Goal: Information Seeking & Learning: Learn about a topic

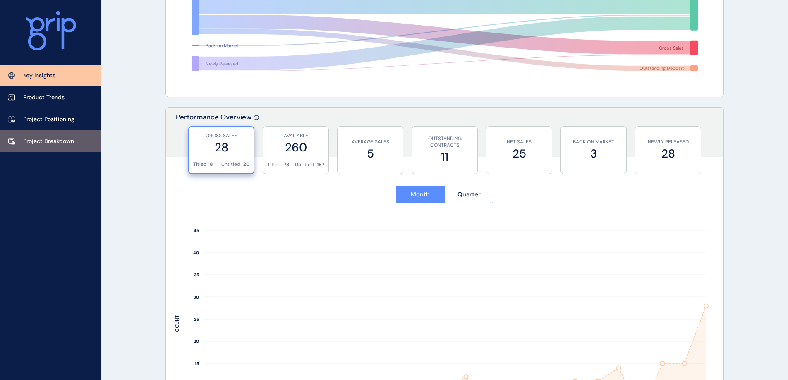
scroll to position [206, 0]
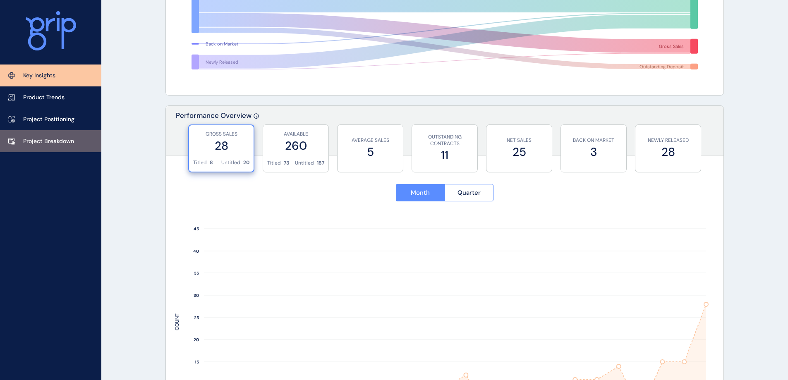
click at [62, 140] on p "Project Breakdown" at bounding box center [48, 141] width 51 height 8
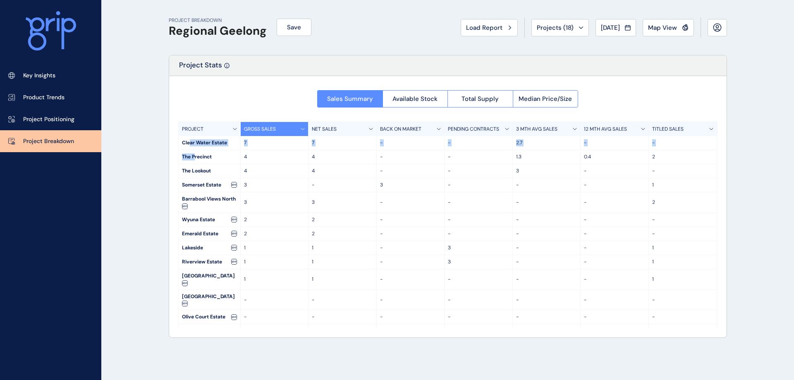
drag, startPoint x: 194, startPoint y: 161, endPoint x: 189, endPoint y: 143, distance: 18.1
click at [189, 143] on div "PROJECT GROSS SALES NET SALES BACK ON MARKET PENDING CONTRACTS 3 MTH AVG SALES …" at bounding box center [447, 225] width 539 height 207
click at [160, 157] on div "PROJECT BREAKDOWN Regional Geelong Save Load Report Projects ( 18 ) [DATE] 2025…" at bounding box center [447, 190] width 579 height 380
drag, startPoint x: 216, startPoint y: 157, endPoint x: 401, endPoint y: 182, distance: 186.9
click at [508, 184] on div "PROJECT GROSS SALES NET SALES BACK ON MARKET PENDING CONTRACTS 3 MTH AVG SALES …" at bounding box center [447, 225] width 539 height 207
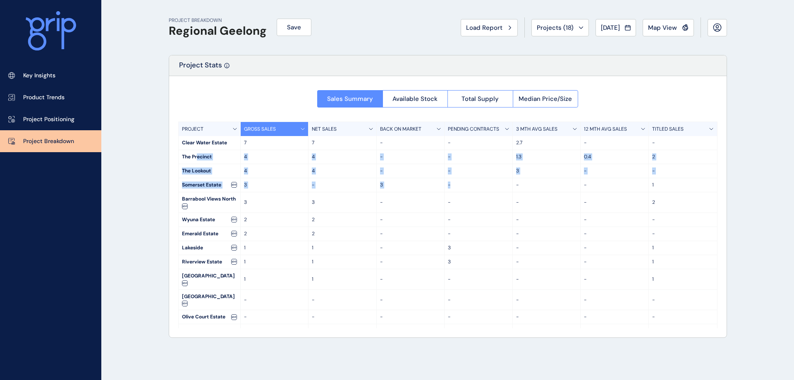
click at [160, 184] on div "PROJECT BREAKDOWN Regional Geelong Save Load Report Projects ( 18 ) [DATE] 2025…" at bounding box center [447, 190] width 579 height 380
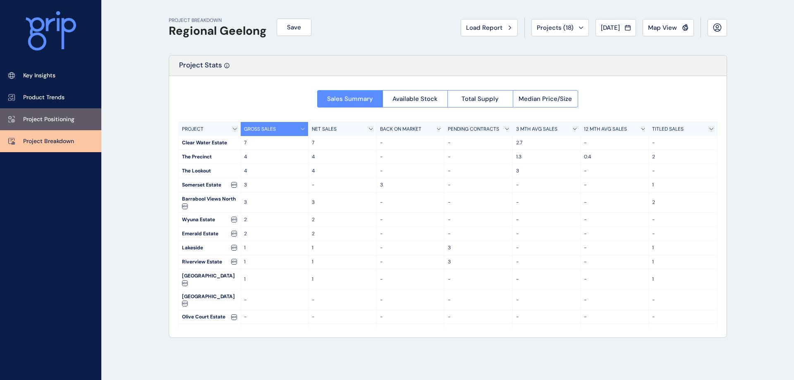
click at [47, 112] on link "Project Positioning" at bounding box center [50, 119] width 101 height 22
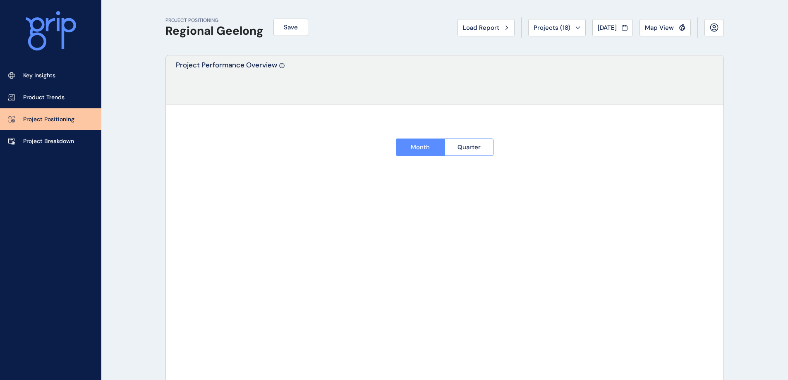
type input "**********"
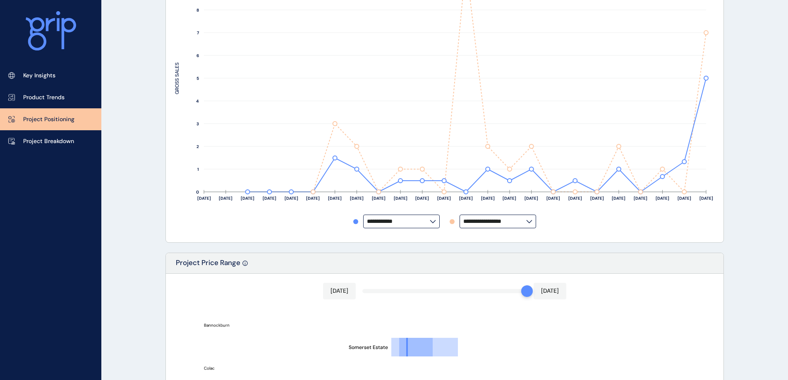
scroll to position [206, 0]
click at [523, 221] on input "**********" at bounding box center [494, 221] width 63 height 6
click at [499, 185] on p "The Precinct" at bounding box center [484, 187] width 34 height 8
type input "**********"
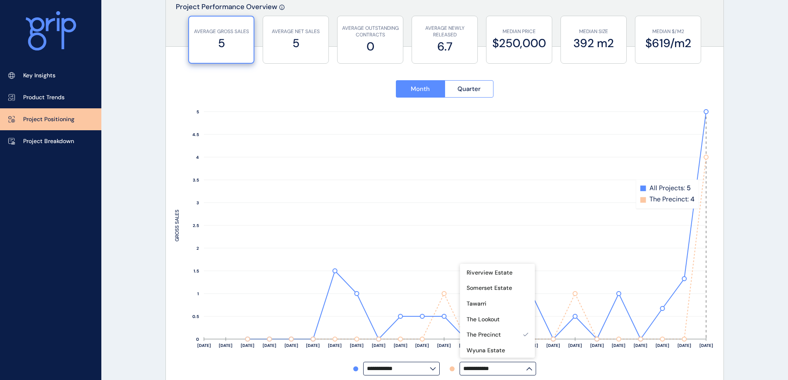
scroll to position [58, 0]
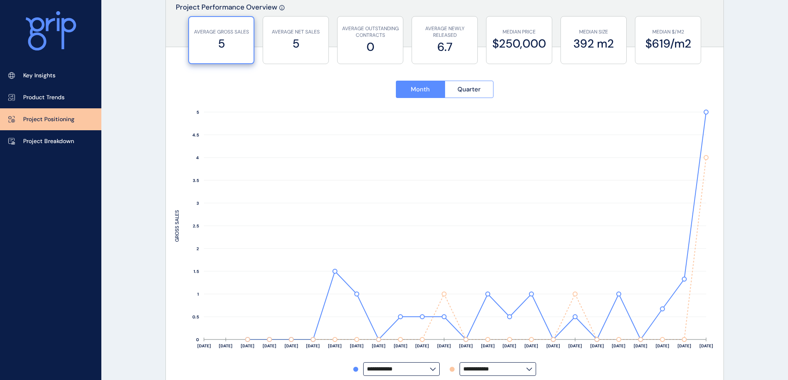
click at [465, 96] on button "Quarter" at bounding box center [469, 89] width 49 height 17
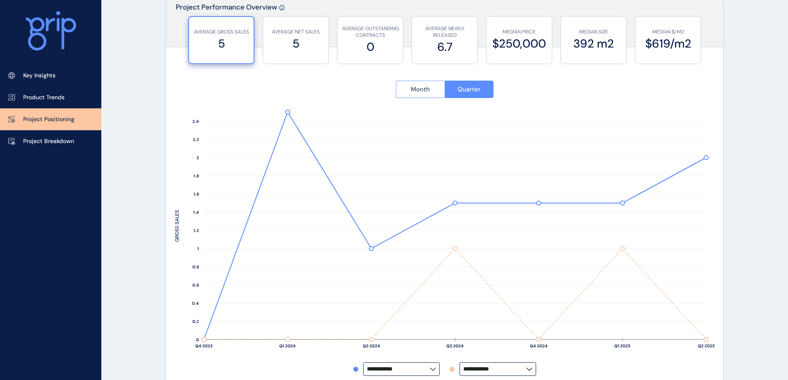
click at [408, 93] on button "Month" at bounding box center [420, 89] width 49 height 17
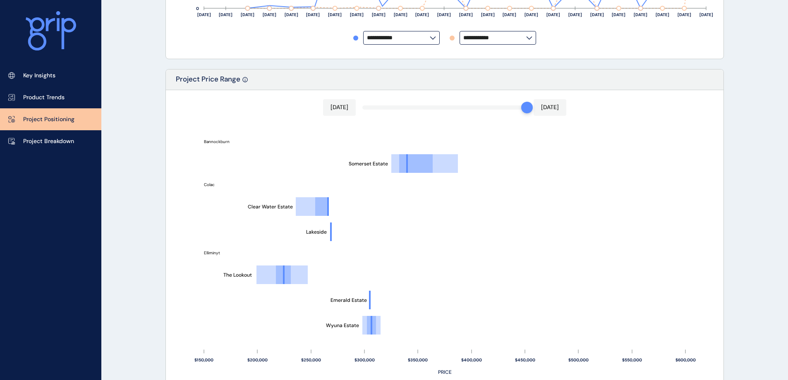
scroll to position [389, 0]
drag, startPoint x: 522, startPoint y: 109, endPoint x: 501, endPoint y: 109, distance: 20.3
click at [501, 109] on div "Jun 2025 Jul 2025 Riverview Estate The Precinct Berthon Park Barrabool Views No…" at bounding box center [445, 238] width 558 height 295
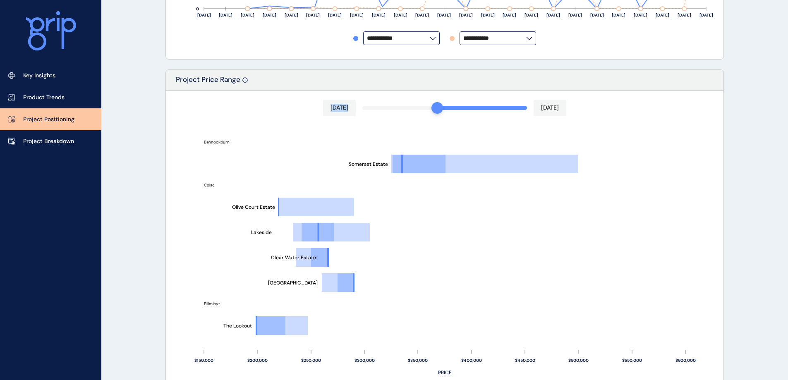
click at [430, 111] on div "Jan 2025 Jul 2025" at bounding box center [444, 108] width 243 height 17
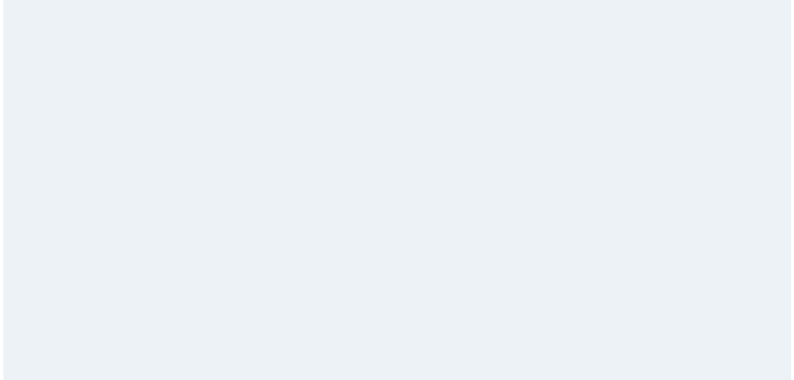
scroll to position [0, 0]
drag, startPoint x: 527, startPoint y: 186, endPoint x: 424, endPoint y: 189, distance: 103.1
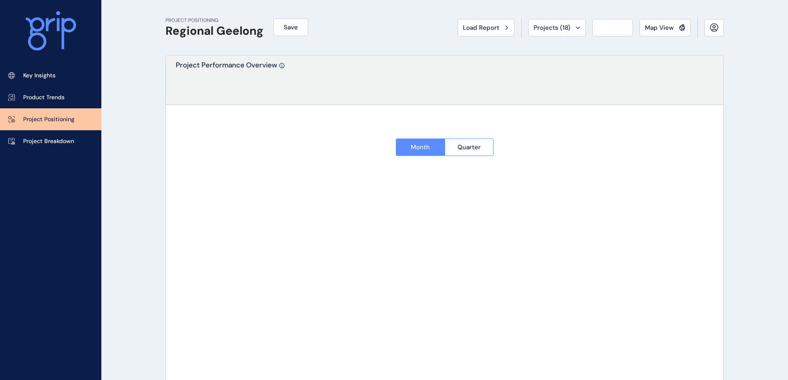
type input "**********"
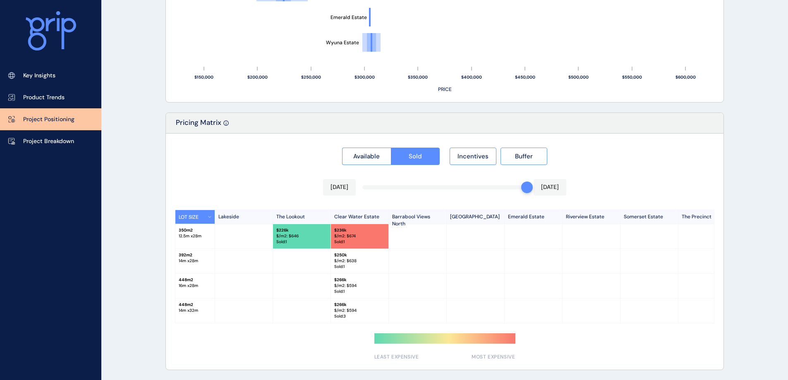
scroll to position [675, 0]
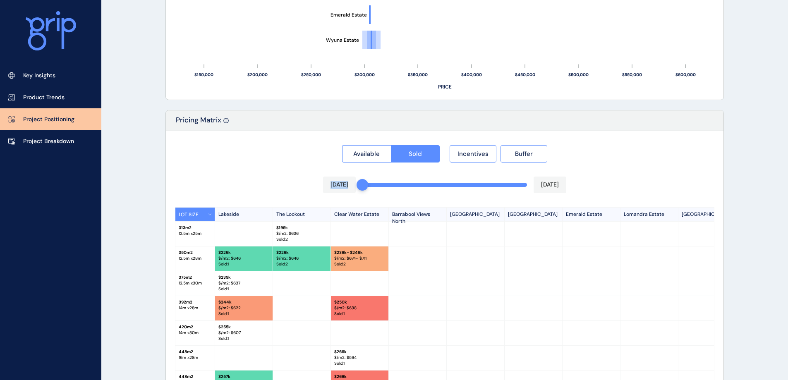
drag, startPoint x: 525, startPoint y: 185, endPoint x: 370, endPoint y: 181, distance: 155.6
click at [370, 181] on div "Available Sold Incentives Buffer [DATE] [DATE] LOT SIZE [GEOGRAPHIC_DATA] [GEOG…" at bounding box center [445, 295] width 558 height 329
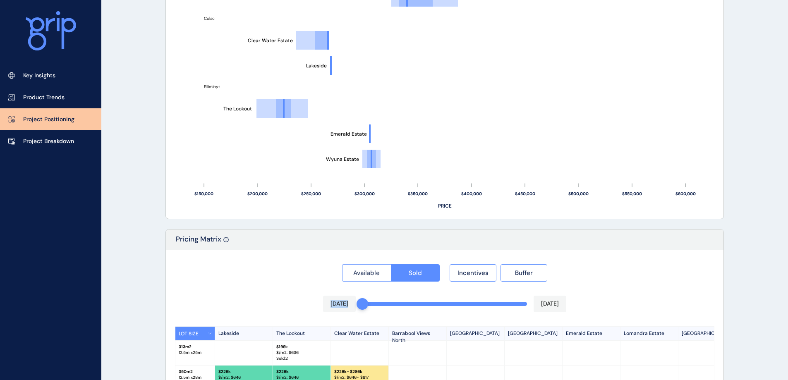
scroll to position [555, 0]
click at [372, 271] on span "Available" at bounding box center [366, 273] width 26 height 8
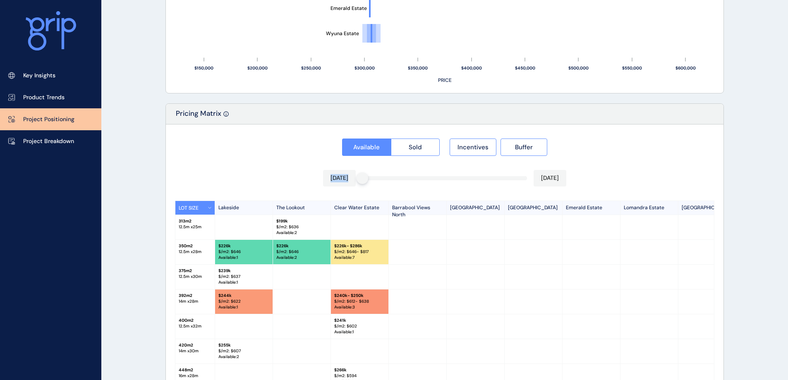
scroll to position [650, 0]
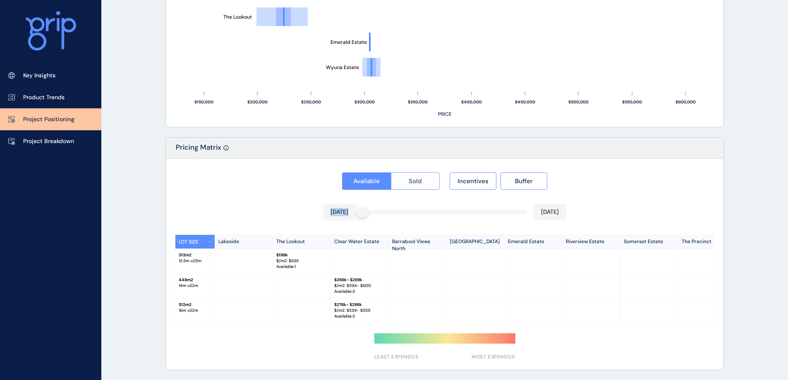
click at [424, 183] on button "Sold" at bounding box center [415, 181] width 49 height 17
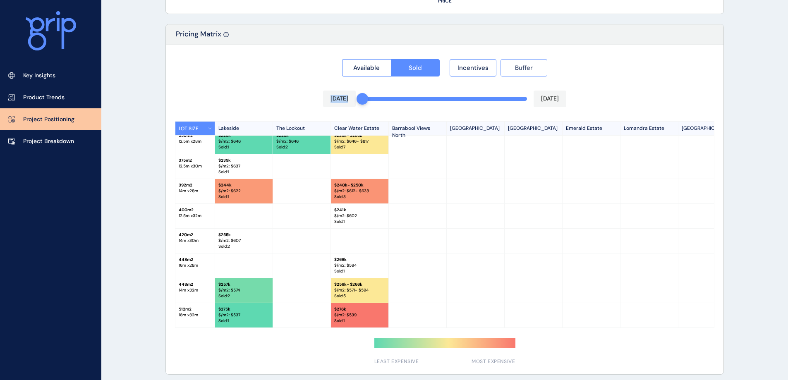
scroll to position [761, 0]
click at [506, 70] on button "Buffer" at bounding box center [524, 67] width 47 height 17
click at [483, 65] on span "Incentives" at bounding box center [473, 67] width 31 height 8
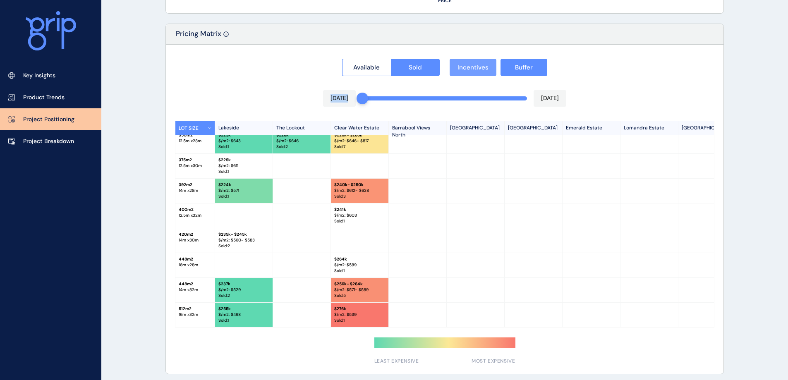
click at [480, 69] on span "Incentives" at bounding box center [473, 67] width 31 height 8
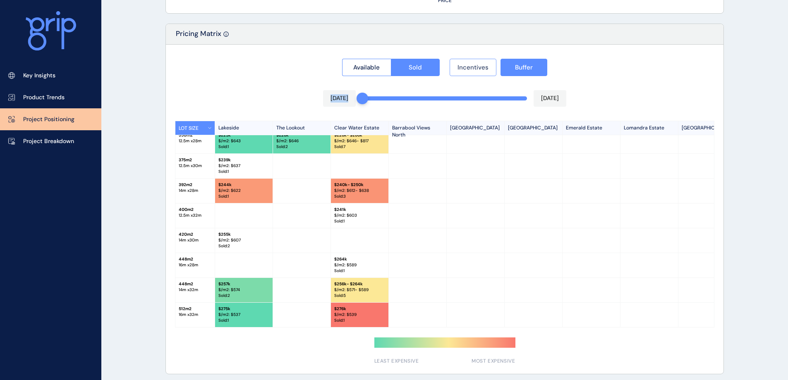
click at [480, 69] on span "Incentives" at bounding box center [473, 67] width 31 height 8
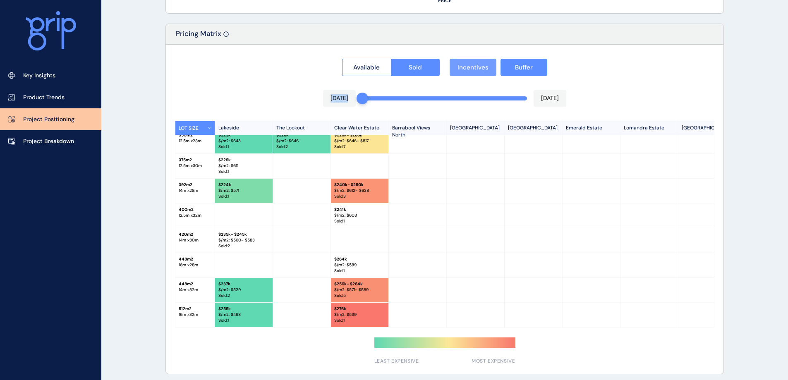
click at [480, 68] on span "Incentives" at bounding box center [473, 67] width 31 height 8
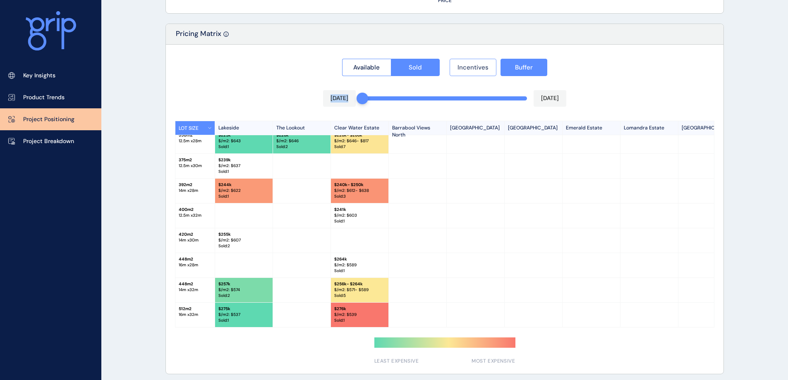
click at [480, 68] on span "Incentives" at bounding box center [473, 67] width 31 height 8
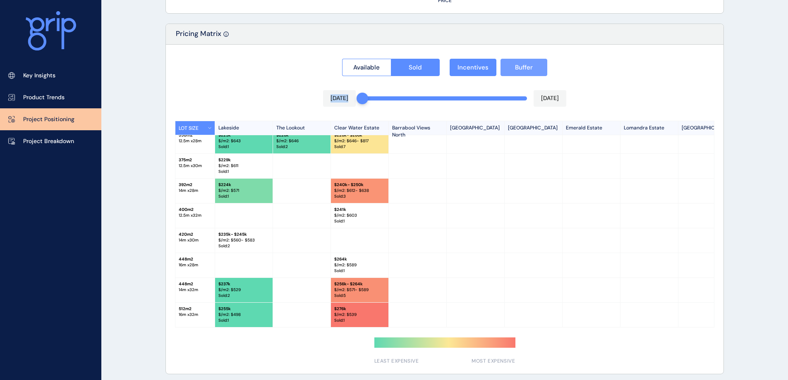
click at [526, 65] on span "Buffer" at bounding box center [524, 67] width 18 height 8
click at [468, 65] on span "Incentives" at bounding box center [473, 67] width 31 height 8
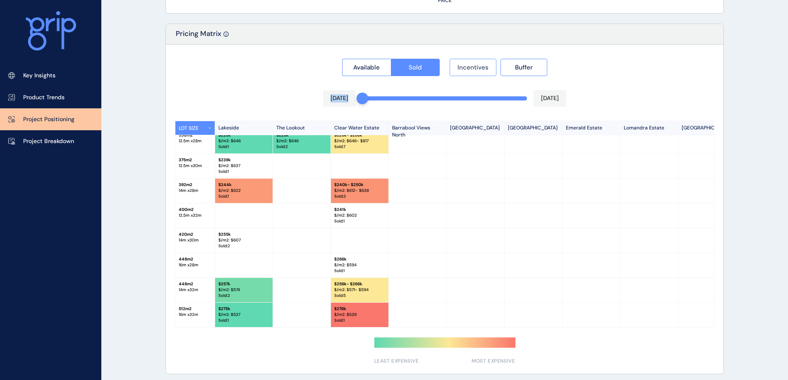
click at [468, 65] on span "Incentives" at bounding box center [473, 67] width 31 height 8
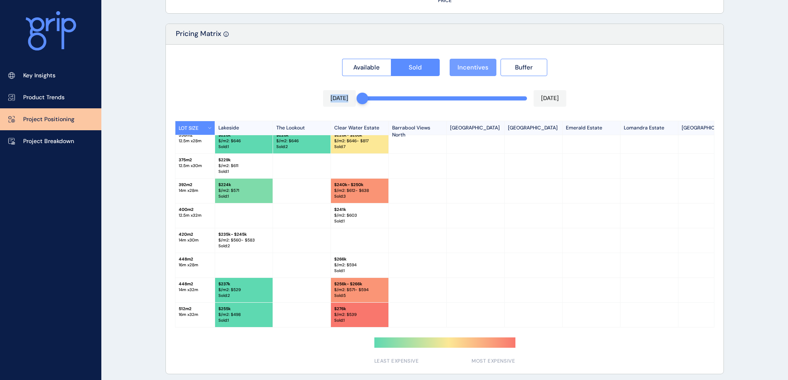
click at [468, 65] on span "Incentives" at bounding box center [473, 67] width 31 height 8
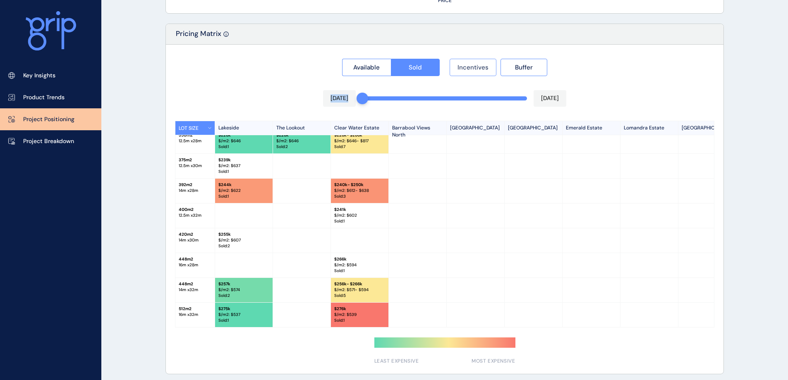
click at [468, 65] on span "Incentives" at bounding box center [473, 67] width 31 height 8
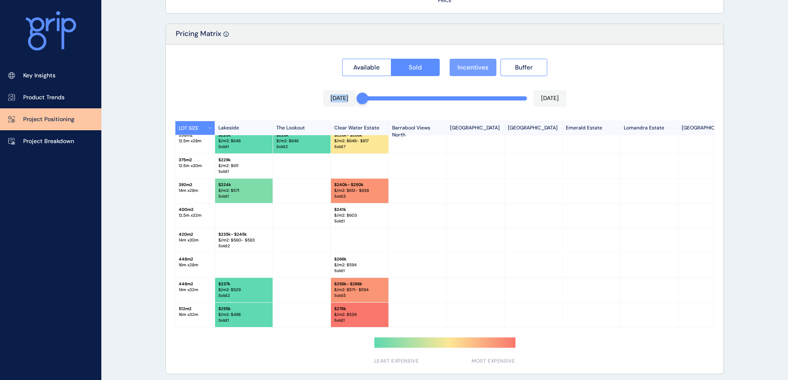
click at [475, 67] on span "Incentives" at bounding box center [473, 67] width 31 height 8
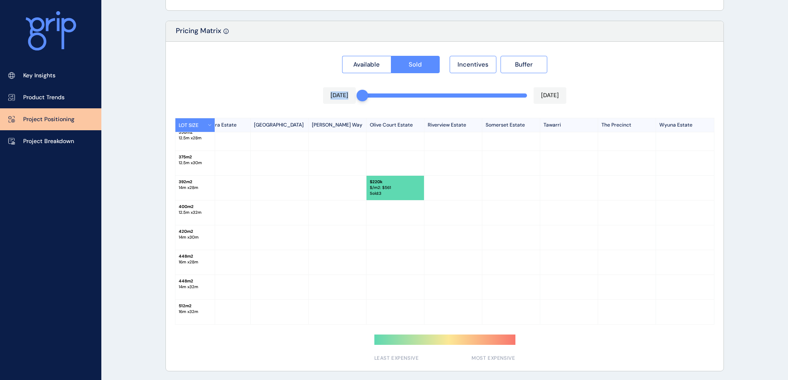
scroll to position [765, 0]
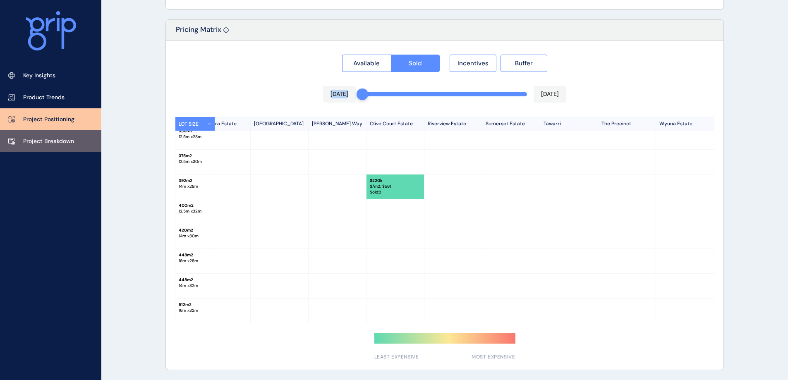
click at [50, 141] on p "Project Breakdown" at bounding box center [48, 141] width 51 height 8
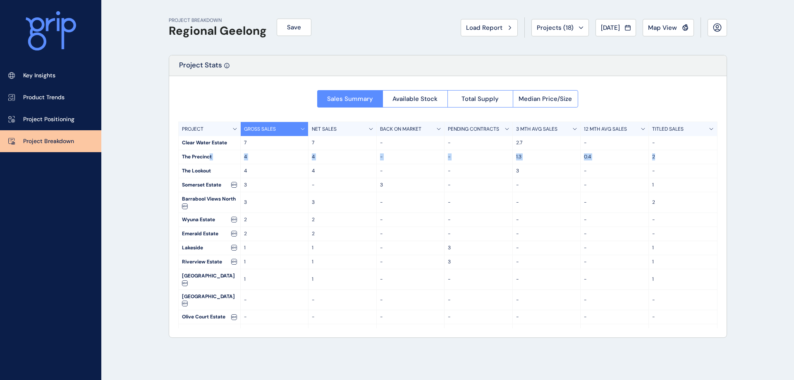
drag, startPoint x: 343, startPoint y: 153, endPoint x: 666, endPoint y: 159, distance: 322.8
click at [666, 159] on div "The Precinct 4 4 - - 1.3 0.4 2" at bounding box center [448, 157] width 539 height 14
click at [129, 124] on div "PROJECT BREAKDOWN Regional Geelong Save Load Report Projects ( 18 ) [DATE] 2025…" at bounding box center [397, 190] width 794 height 380
click at [45, 74] on p "Key Insights" at bounding box center [39, 76] width 32 height 8
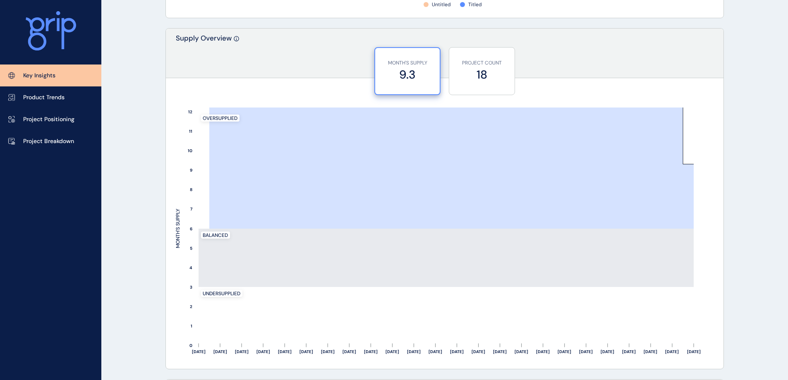
scroll to position [662, 0]
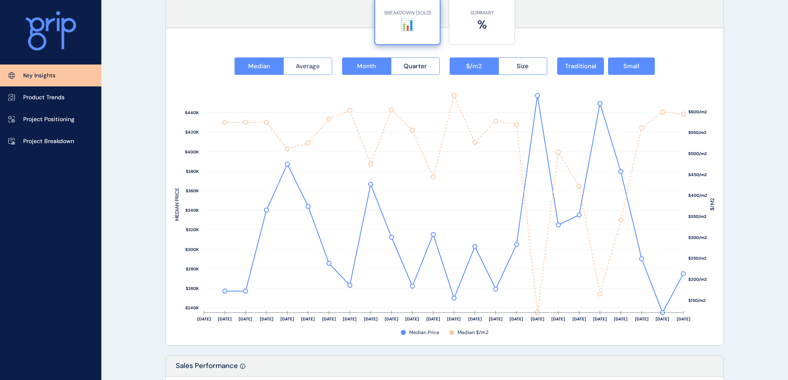
click at [311, 74] on button "Average" at bounding box center [307, 66] width 49 height 17
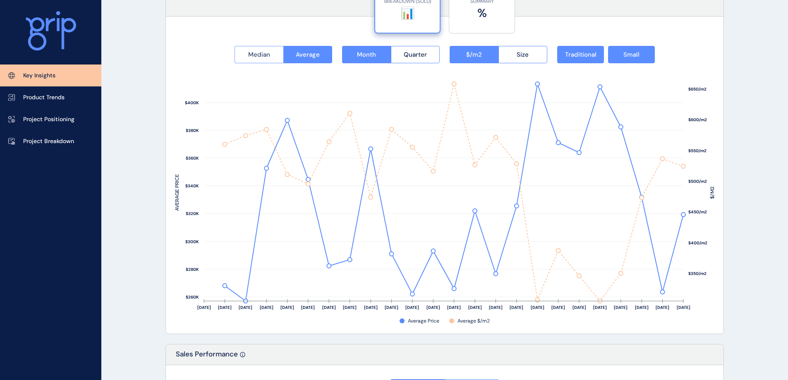
click at [266, 60] on button "Median" at bounding box center [259, 54] width 49 height 17
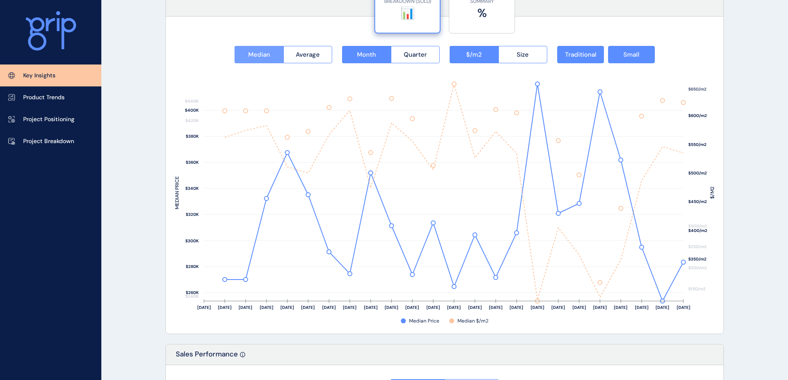
scroll to position [1074, 0]
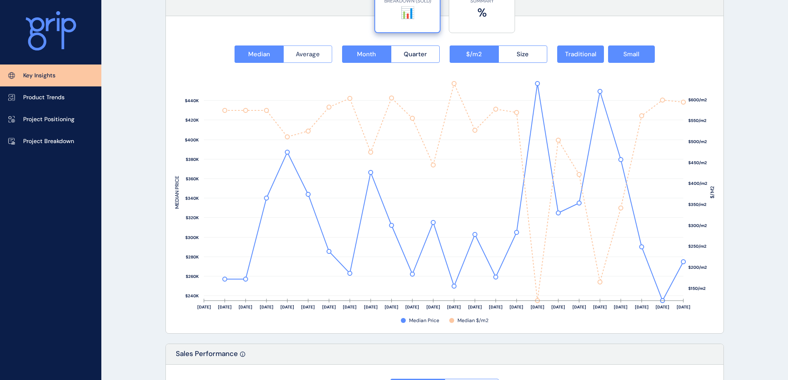
click at [310, 54] on span "Average" at bounding box center [308, 54] width 24 height 8
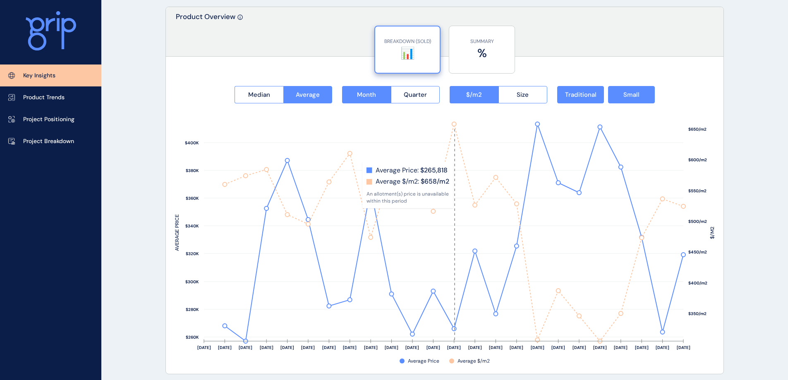
scroll to position [1033, 0]
click at [252, 91] on span "Median" at bounding box center [259, 95] width 22 height 8
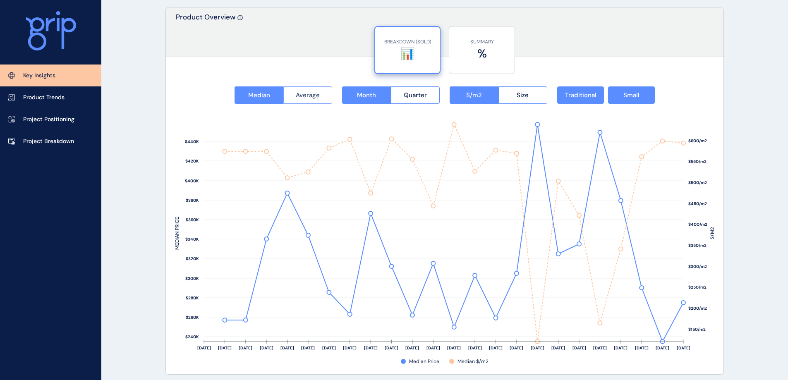
click at [312, 92] on span "Average" at bounding box center [308, 95] width 24 height 8
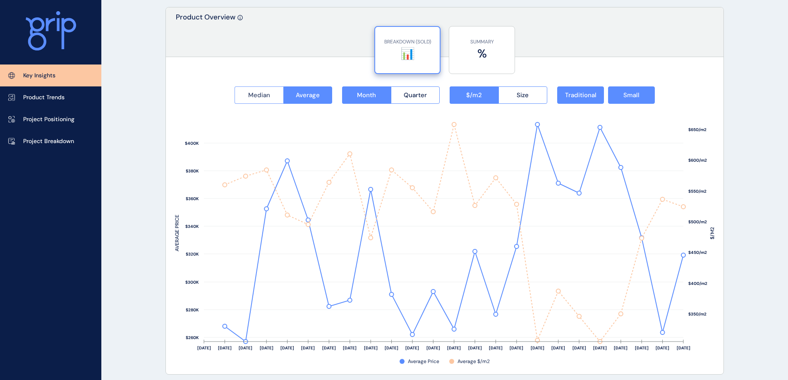
click at [249, 96] on span "Median" at bounding box center [259, 95] width 22 height 8
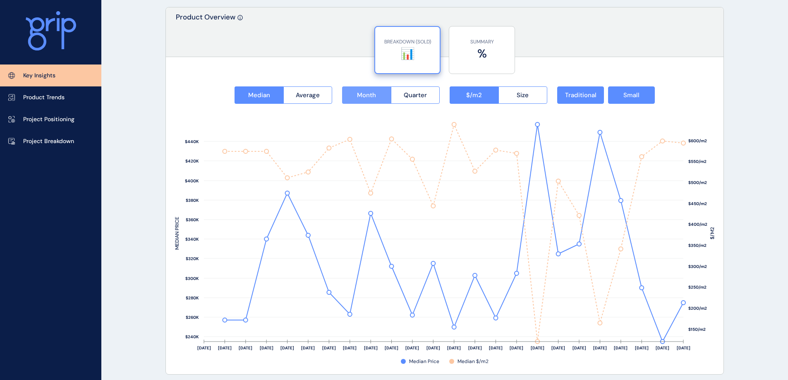
click at [367, 97] on span "Month" at bounding box center [366, 95] width 19 height 8
click at [414, 96] on span "Quarter" at bounding box center [415, 95] width 23 height 8
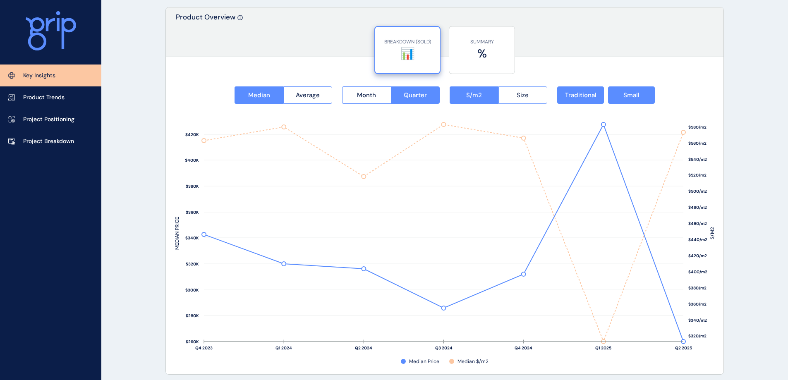
click at [513, 97] on button "Size" at bounding box center [523, 94] width 49 height 17
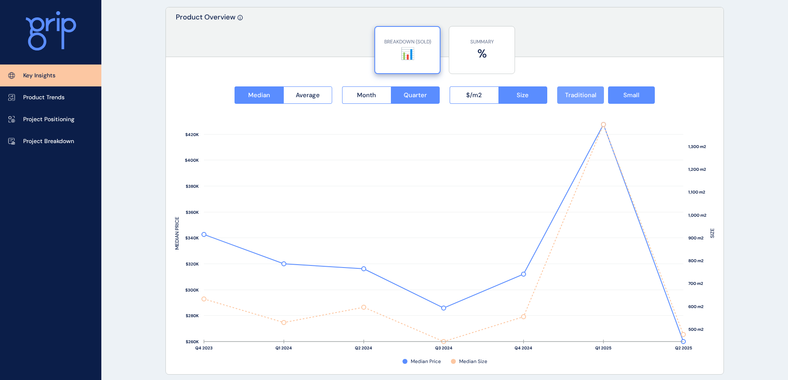
click at [573, 89] on button "Traditional" at bounding box center [580, 94] width 47 height 17
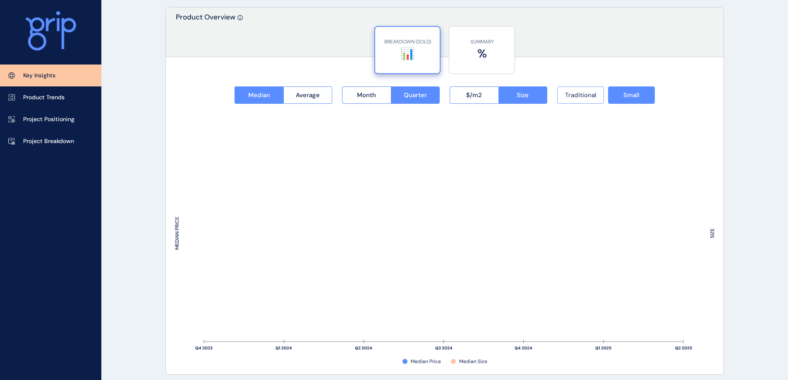
click at [578, 95] on span "Traditional" at bounding box center [580, 95] width 31 height 8
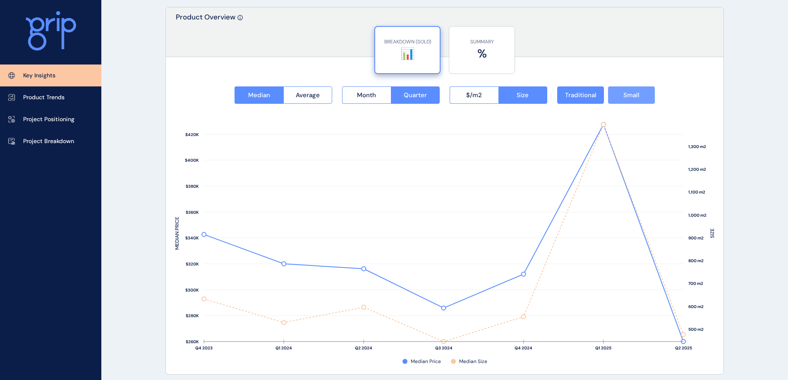
click at [637, 99] on button "Small" at bounding box center [631, 94] width 47 height 17
click at [638, 99] on button "Small" at bounding box center [631, 94] width 47 height 17
click at [575, 94] on span "Traditional" at bounding box center [580, 95] width 31 height 8
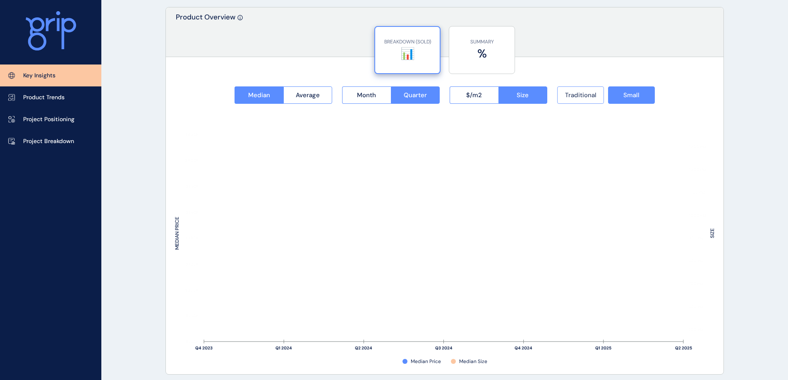
click at [576, 93] on span "Traditional" at bounding box center [580, 95] width 31 height 8
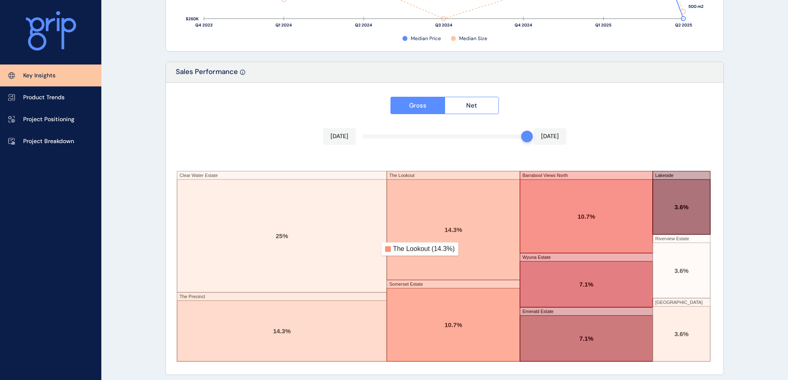
scroll to position [1362, 0]
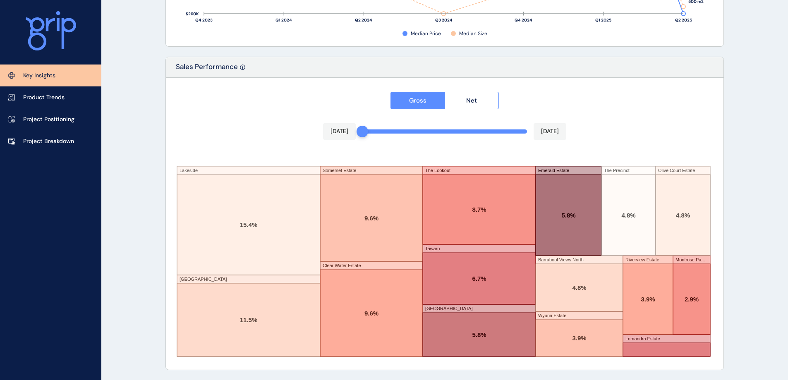
drag, startPoint x: 524, startPoint y: 136, endPoint x: 360, endPoint y: 126, distance: 164.1
click at [360, 126] on div "[DATE] [DATE]" at bounding box center [444, 131] width 243 height 17
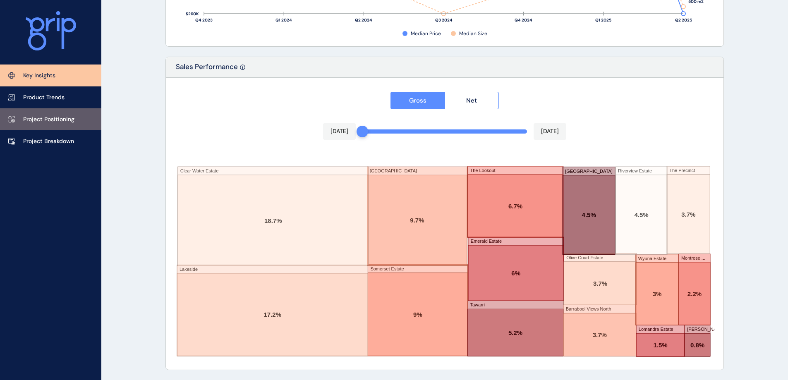
click at [49, 128] on link "Project Positioning" at bounding box center [50, 119] width 101 height 22
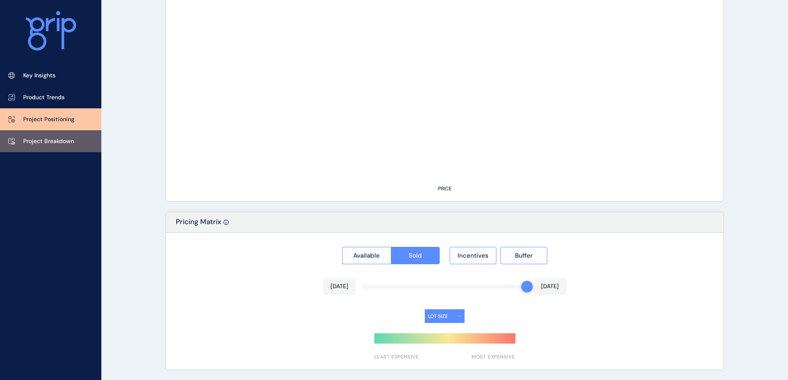
type input "**********"
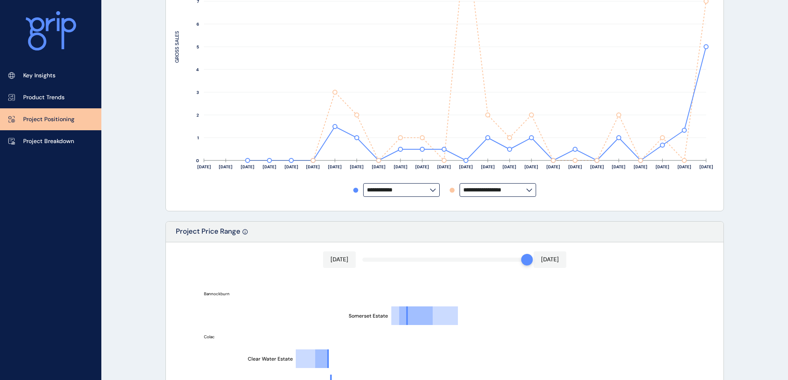
scroll to position [227, 0]
